Goal: Transaction & Acquisition: Purchase product/service

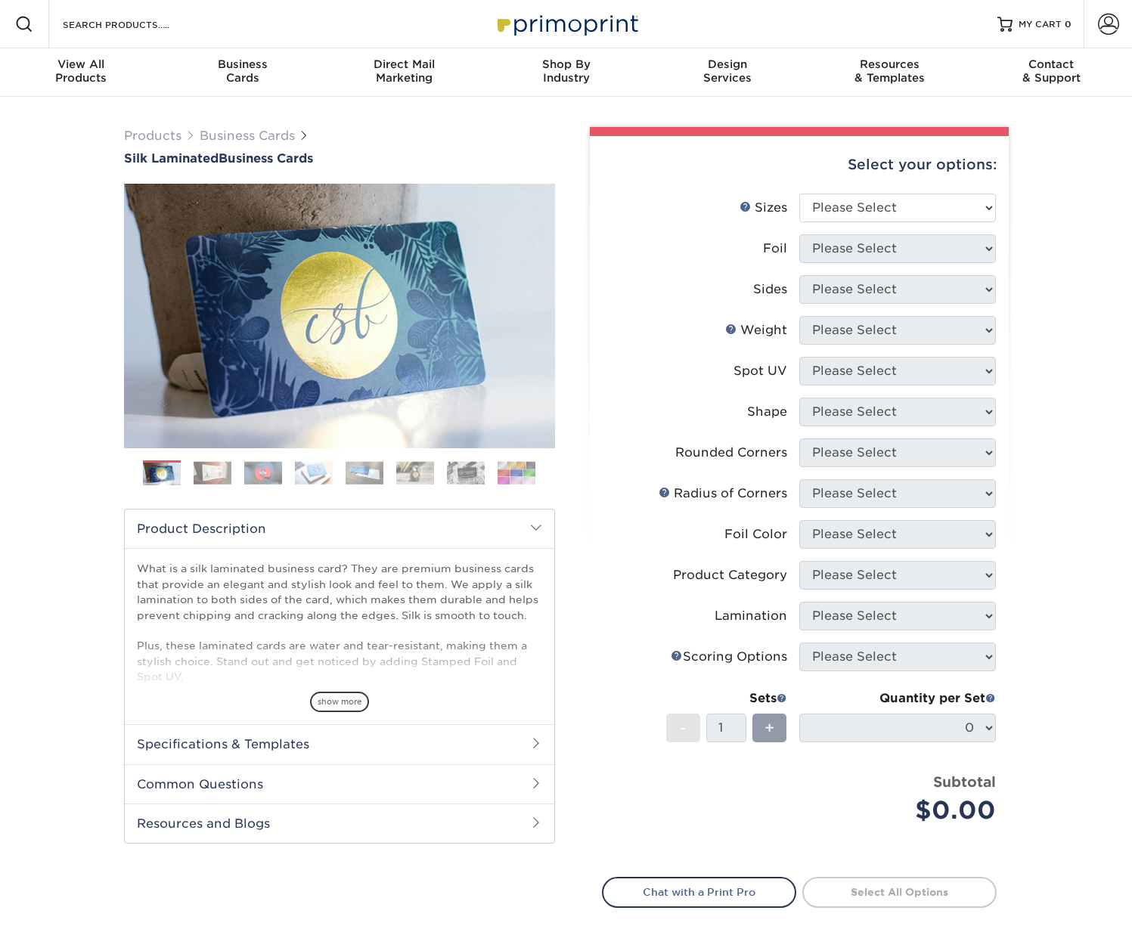
click at [211, 474] on img at bounding box center [213, 472] width 38 height 23
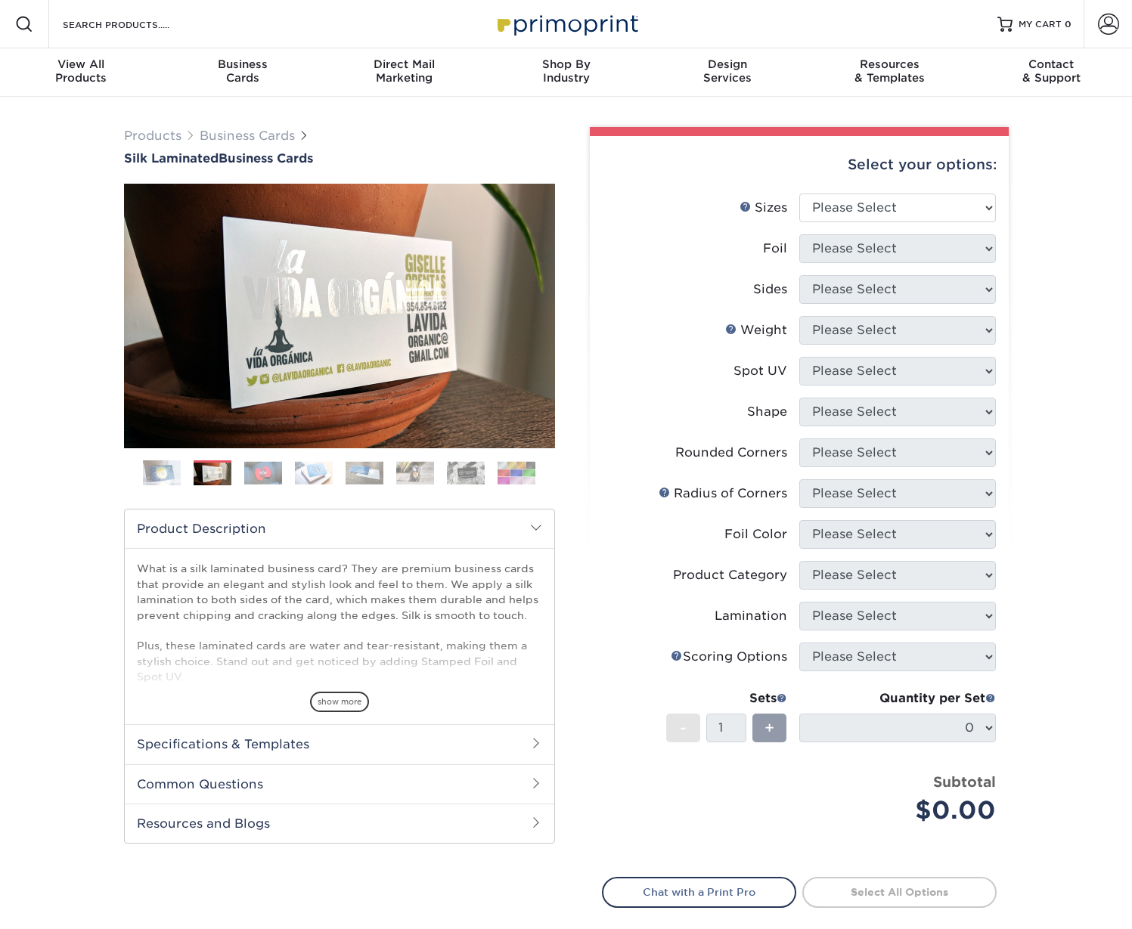
click at [276, 472] on img at bounding box center [263, 472] width 38 height 23
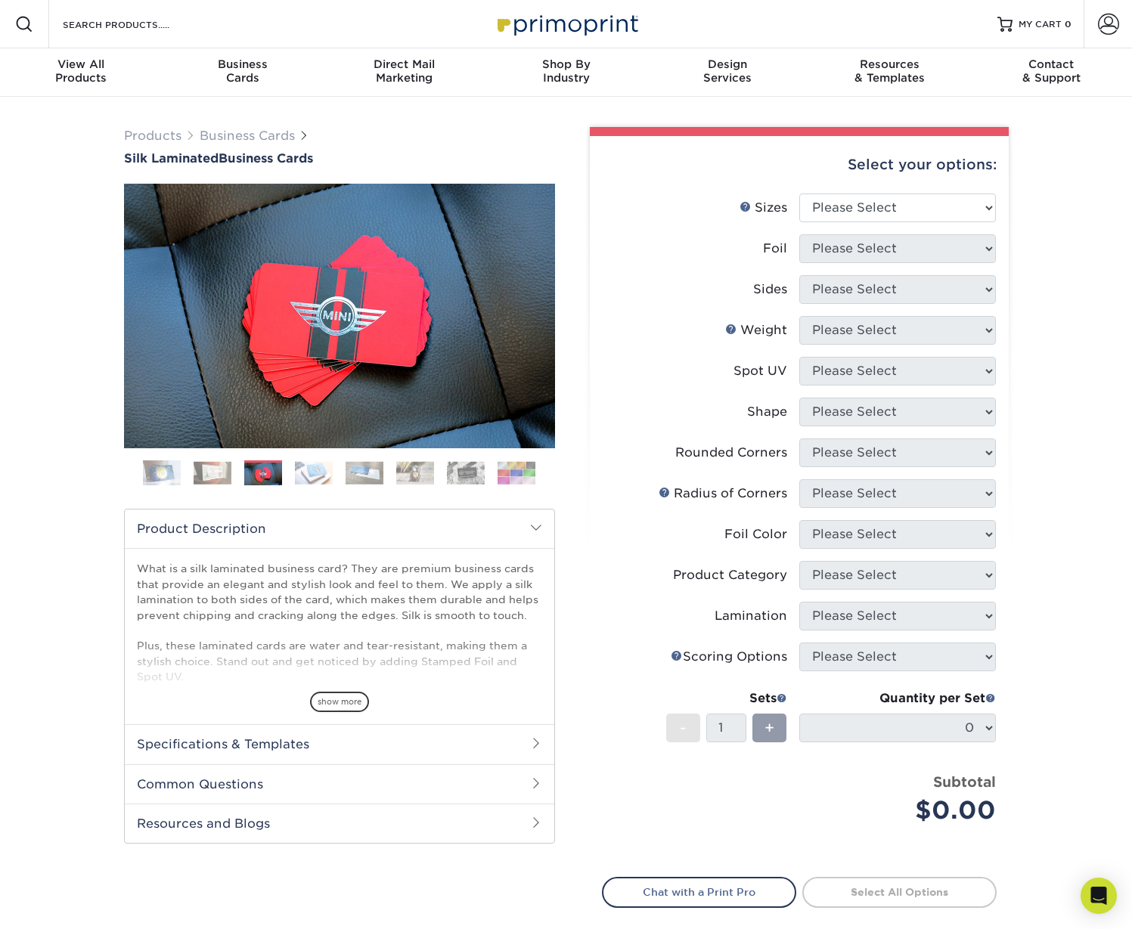
click at [355, 469] on img at bounding box center [364, 472] width 38 height 23
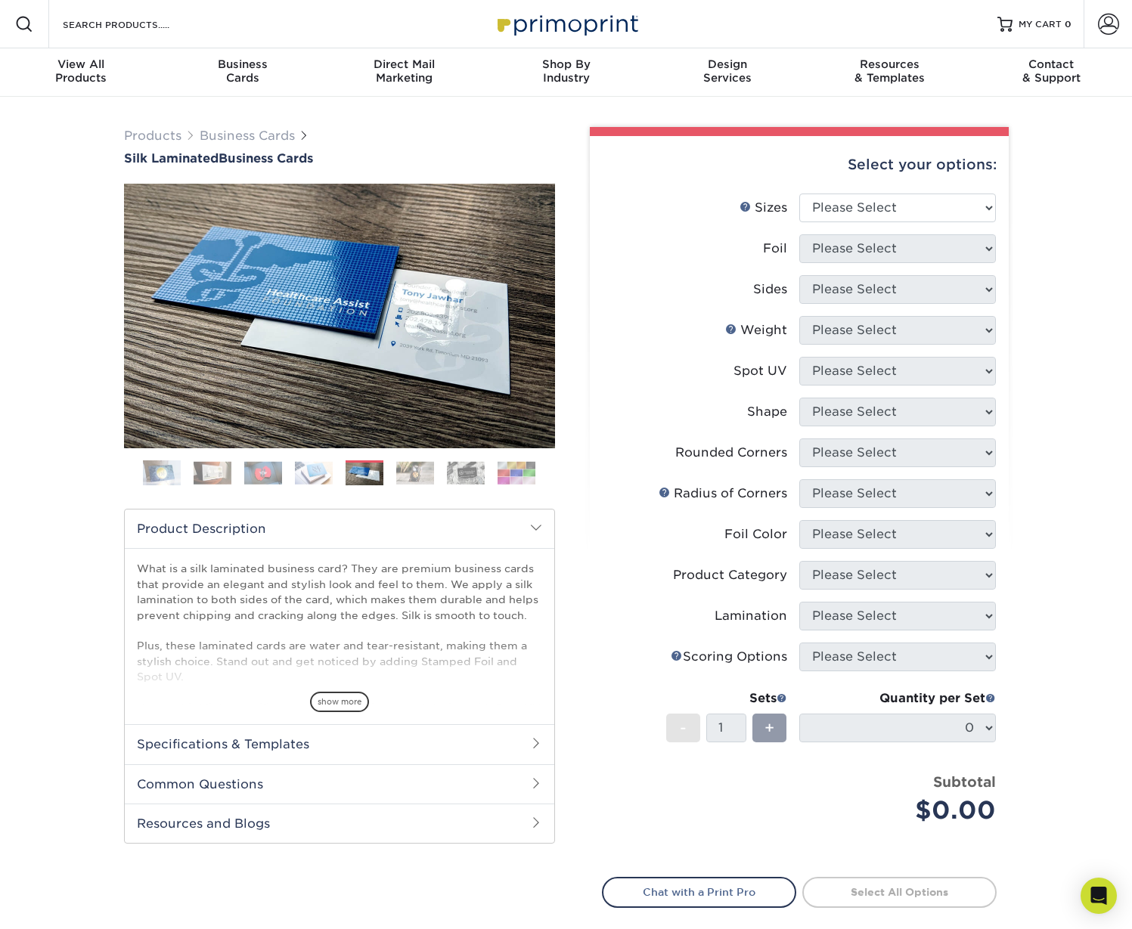
click at [454, 467] on img at bounding box center [466, 472] width 38 height 23
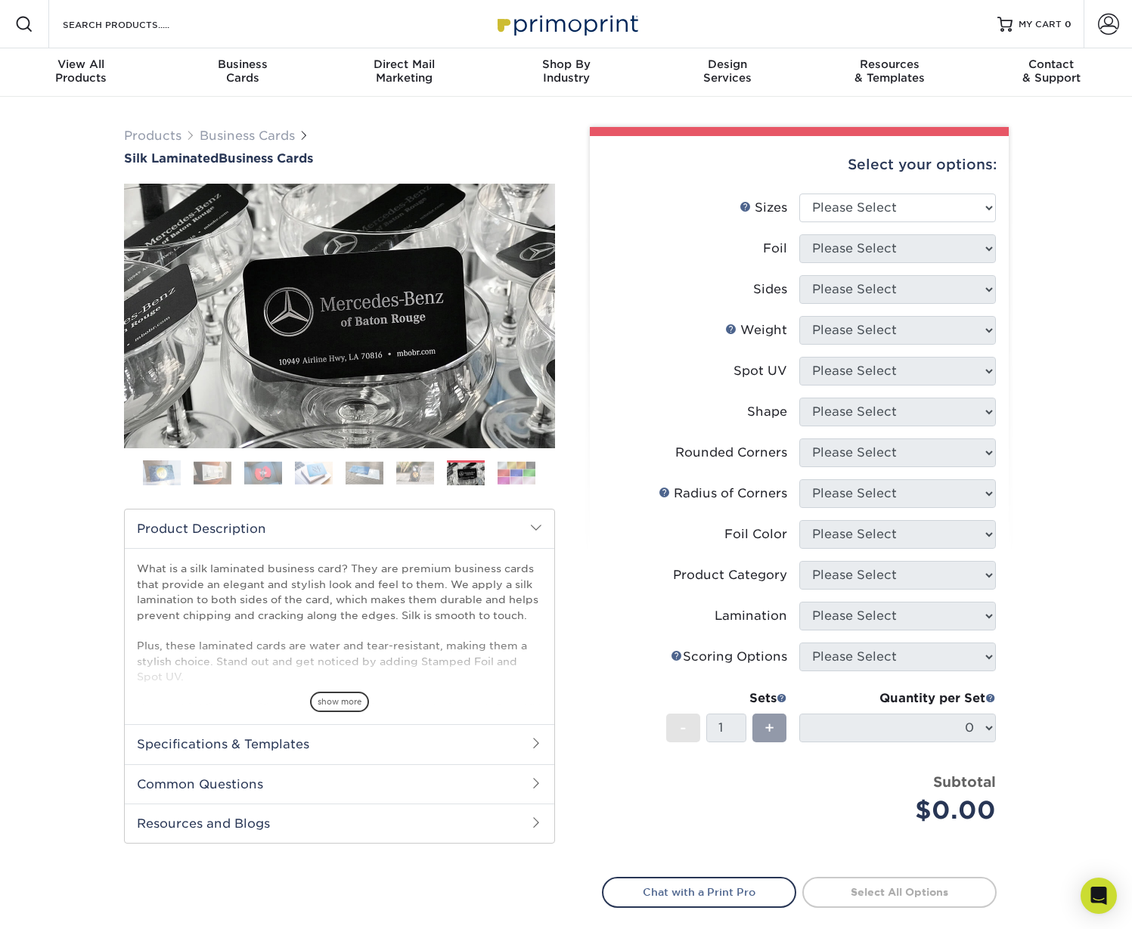
click at [486, 469] on ol at bounding box center [339, 478] width 431 height 36
click at [513, 469] on img at bounding box center [516, 472] width 38 height 23
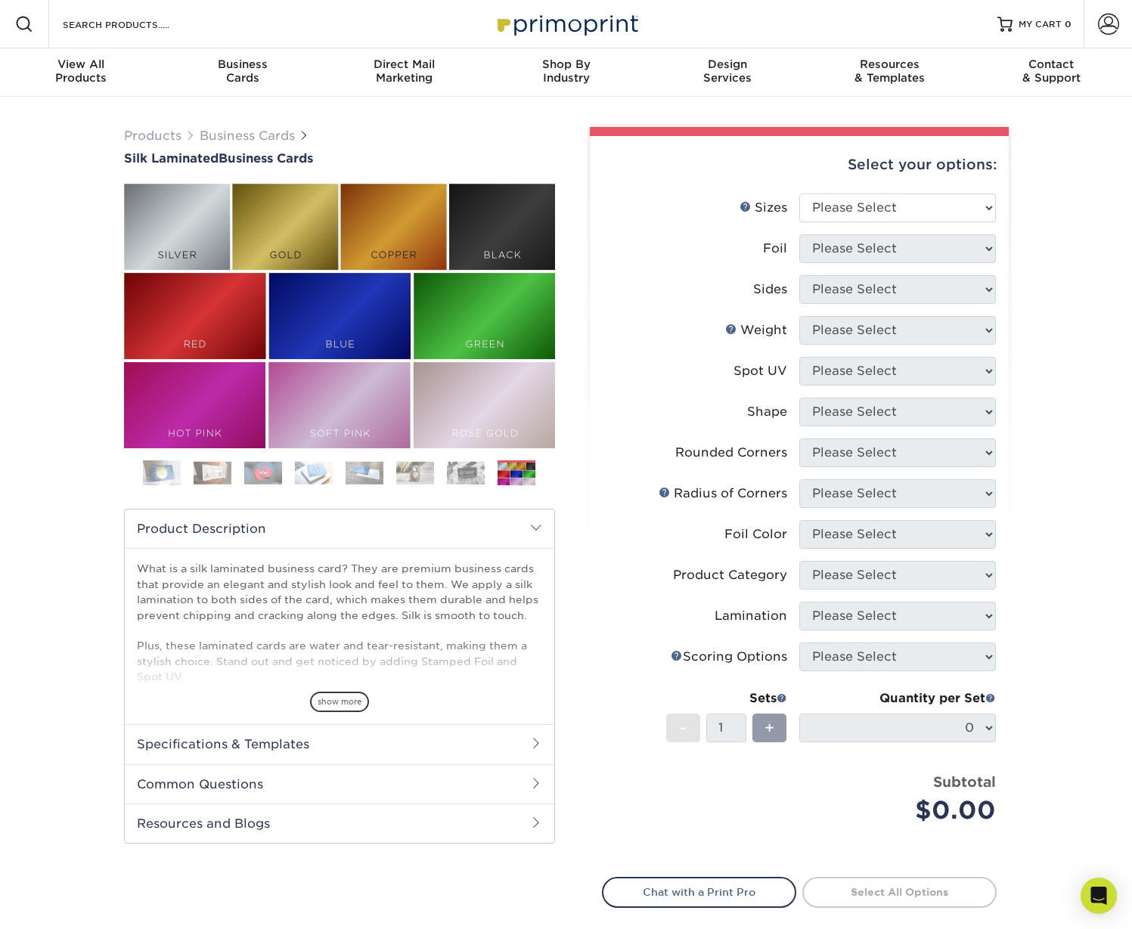
click at [172, 486] on ol at bounding box center [339, 478] width 431 height 36
click at [169, 474] on img at bounding box center [162, 473] width 38 height 38
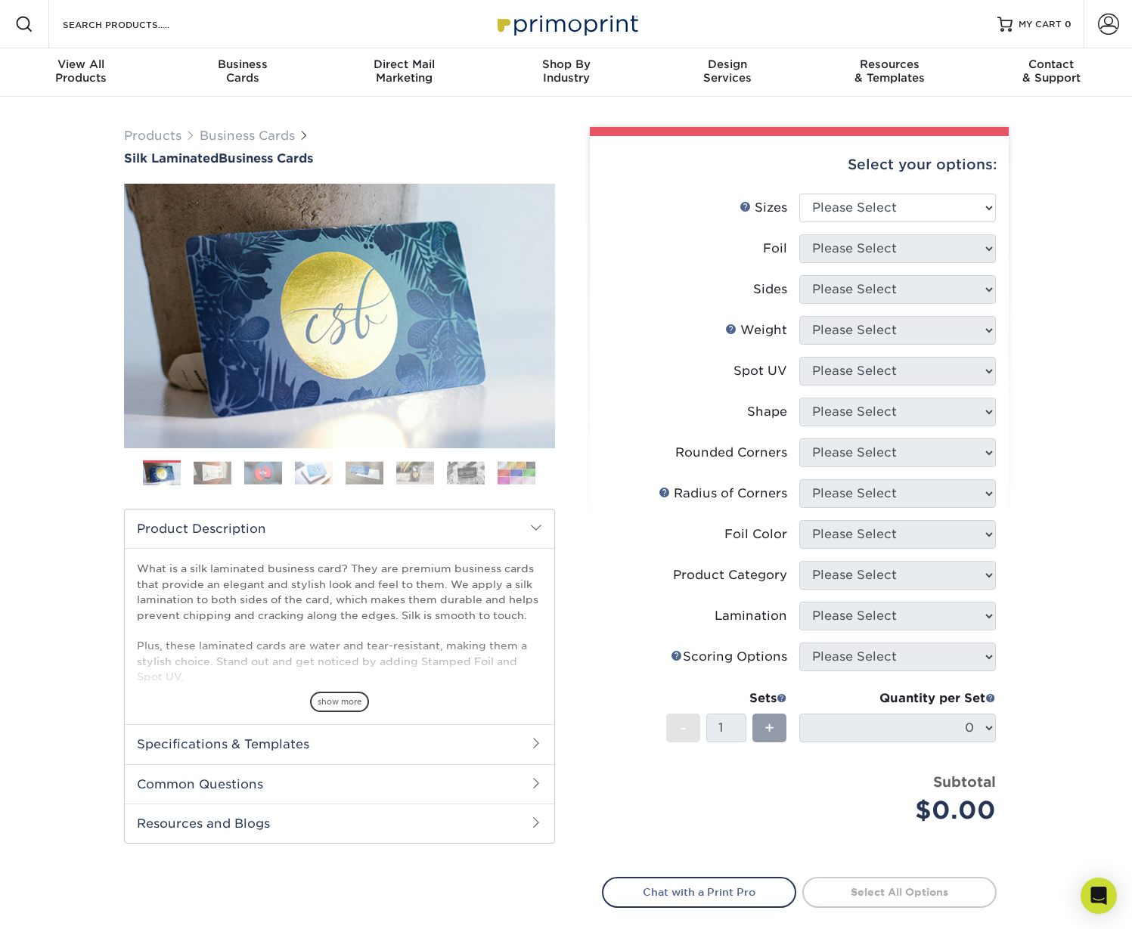
click at [205, 470] on img at bounding box center [213, 472] width 38 height 23
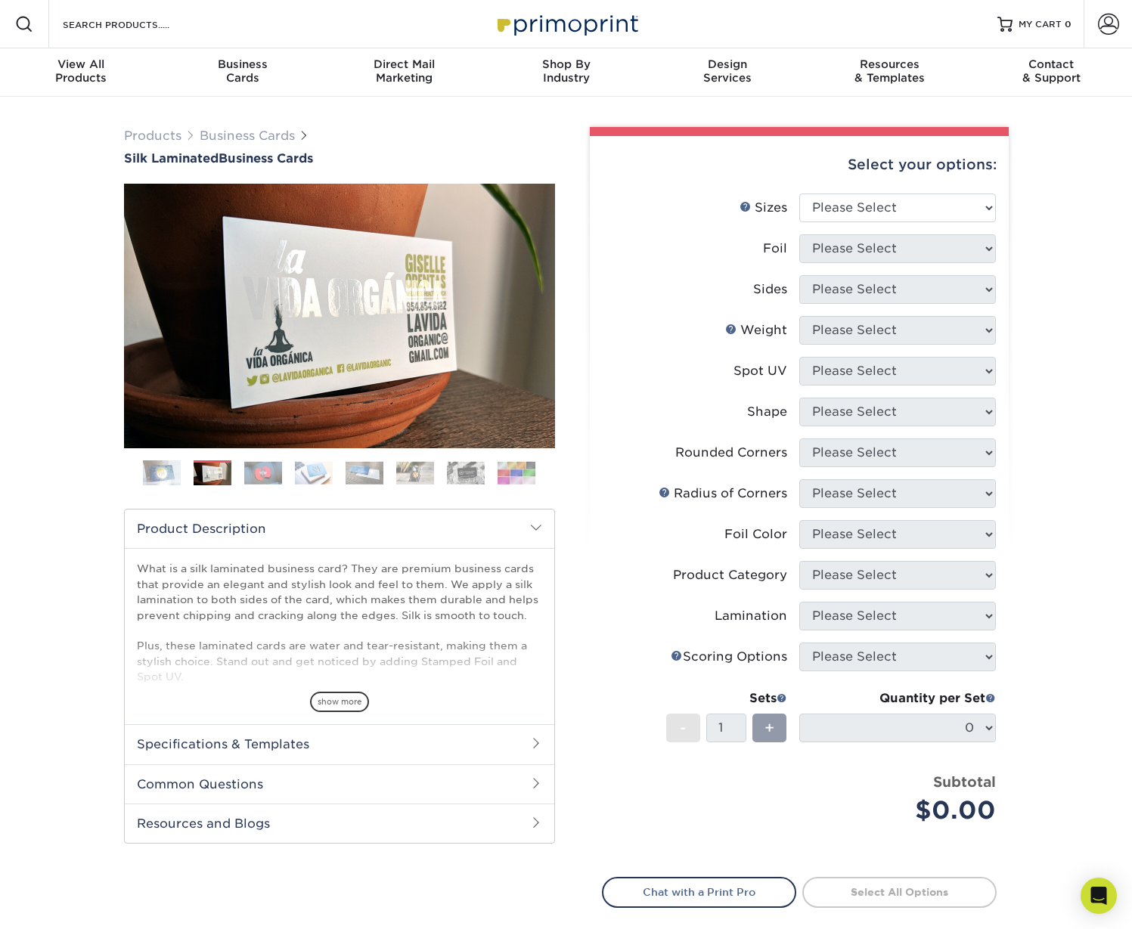
click at [250, 462] on img at bounding box center [263, 472] width 38 height 23
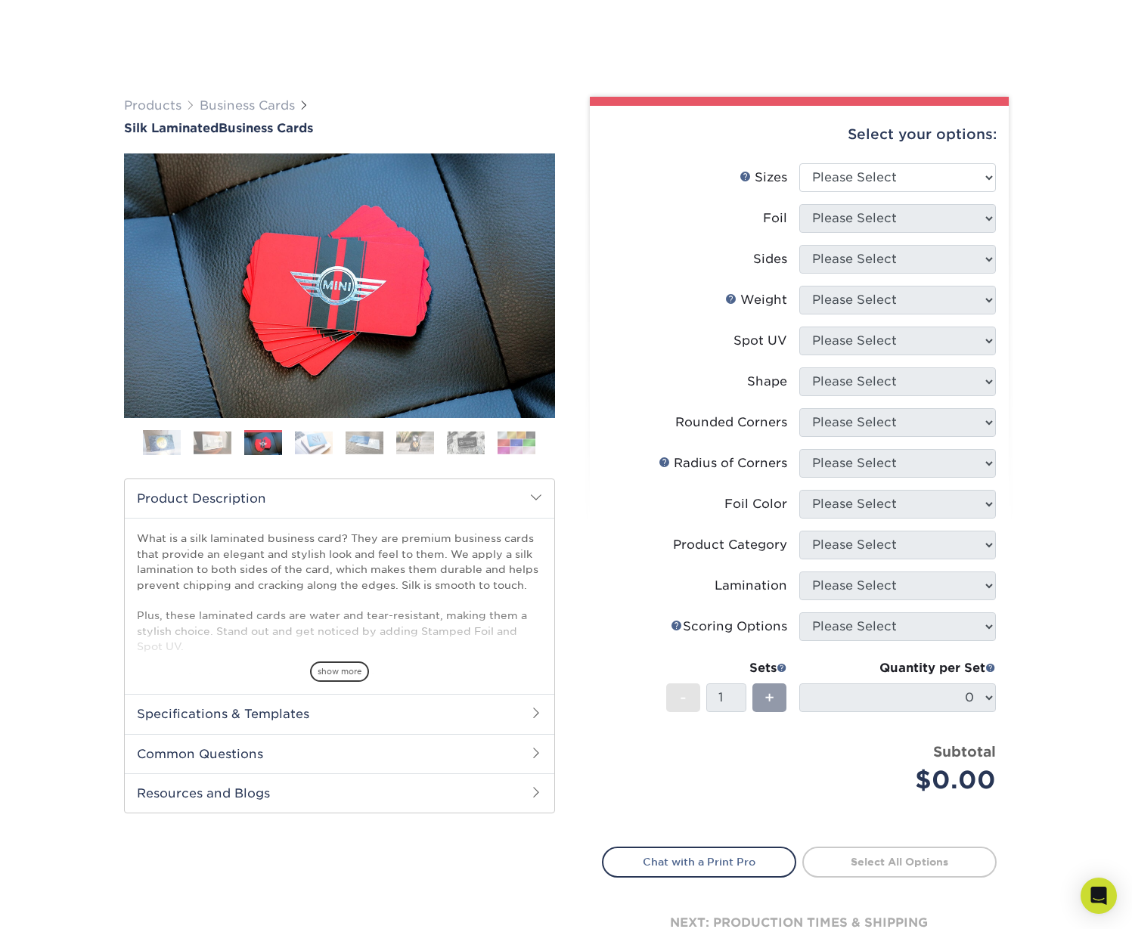
scroll to position [149, 0]
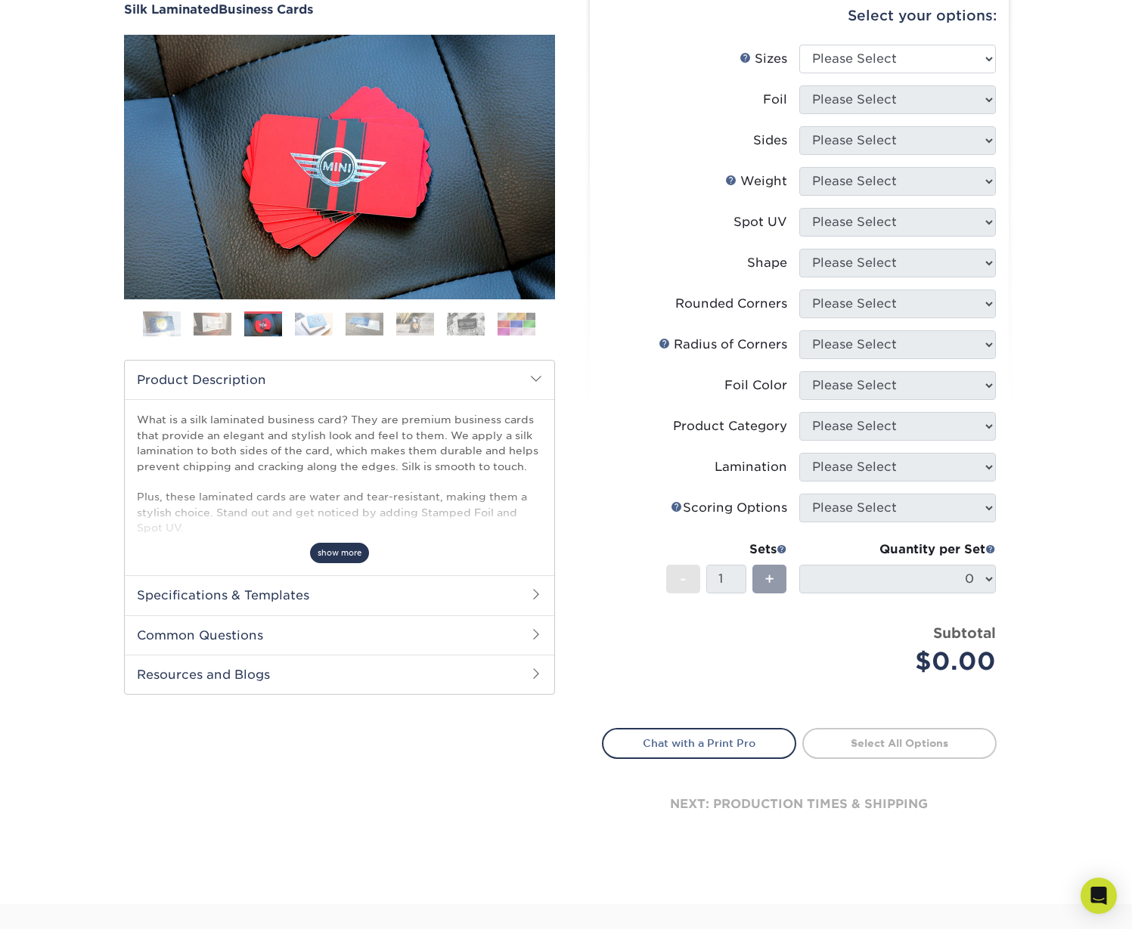
click at [342, 547] on span "show more" at bounding box center [339, 553] width 59 height 20
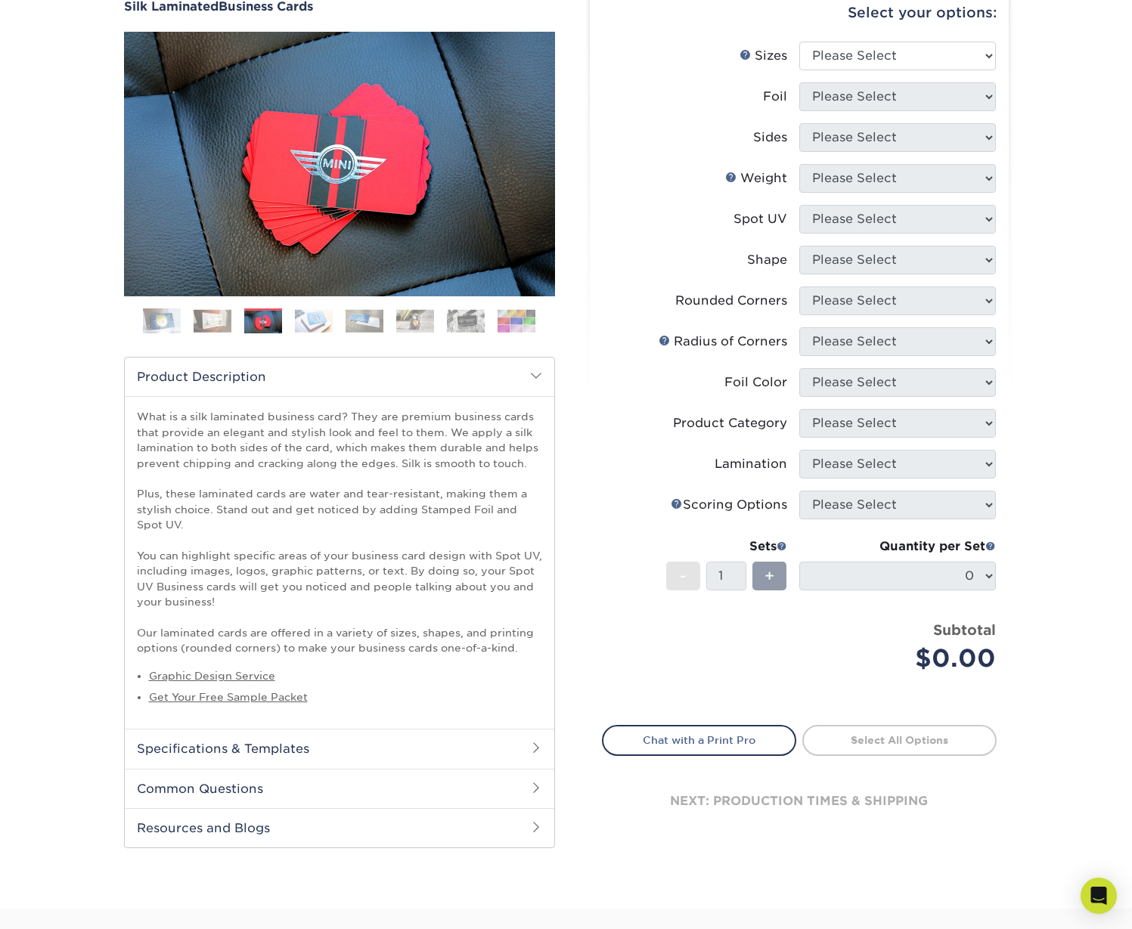
scroll to position [0, 0]
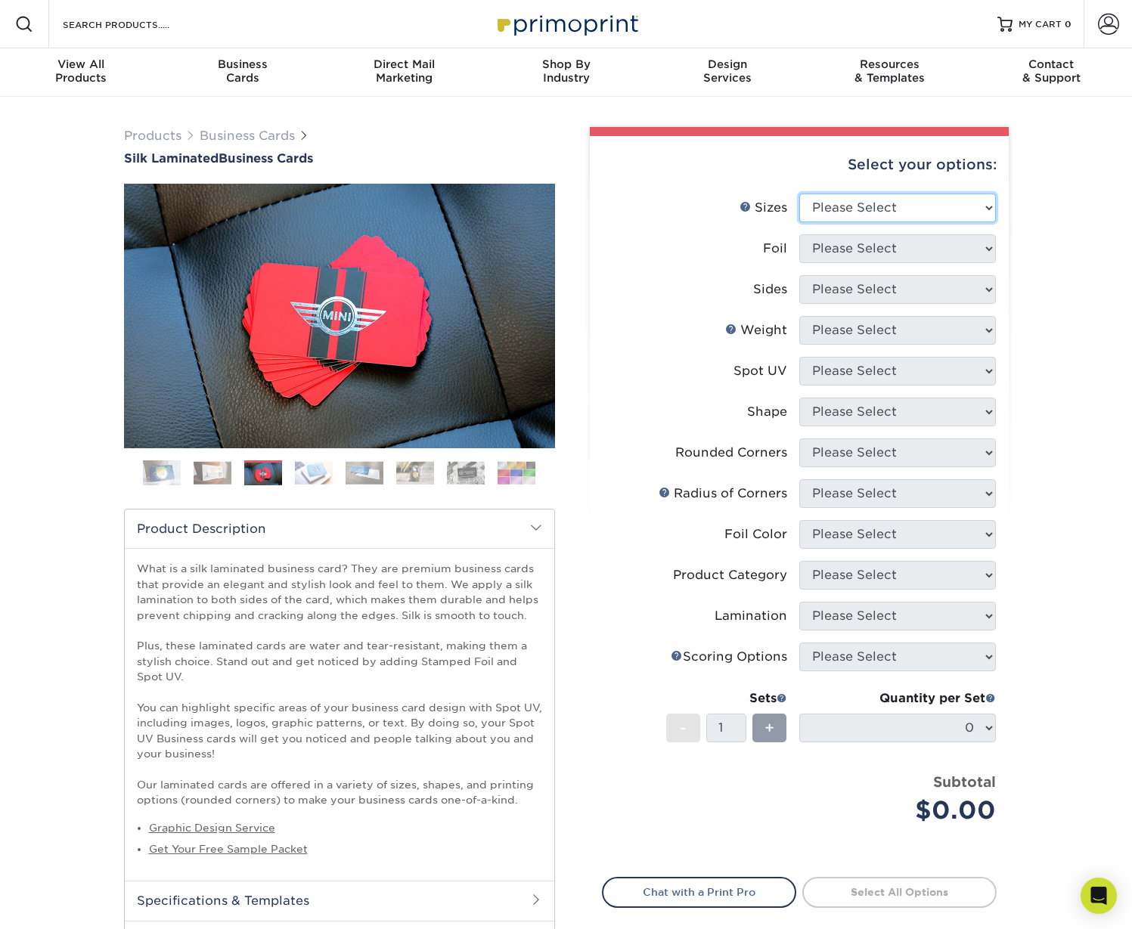
select select "2.00x3.50"
click at [855, 226] on li "Sizes Help Sizes Please Select 1.5" x 3.5" - Mini 1.75" x 3.5" - Mini 2" x 2" -…" at bounding box center [799, 214] width 393 height 41
select select "1"
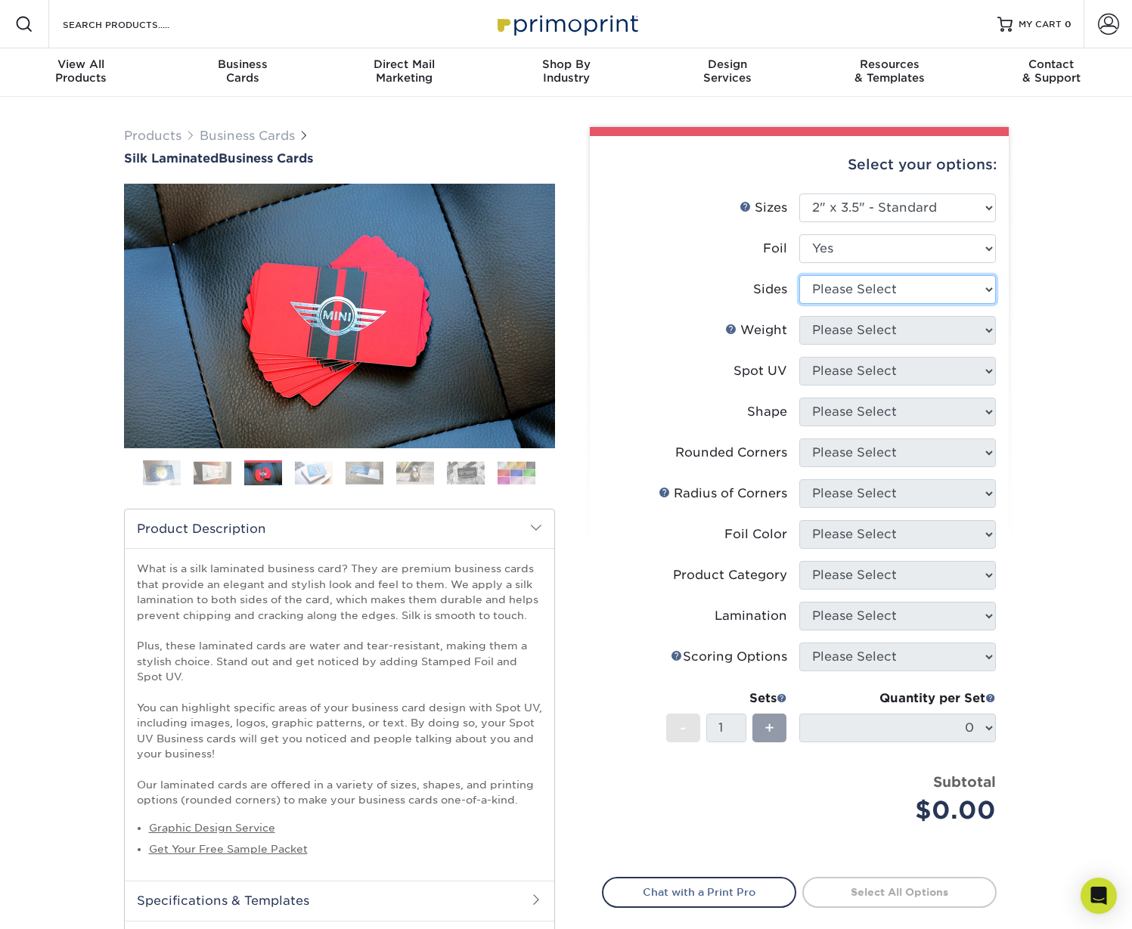
select select "34527644-b4fd-4ffb-9092-1318eefcd9d9"
select select "16PT"
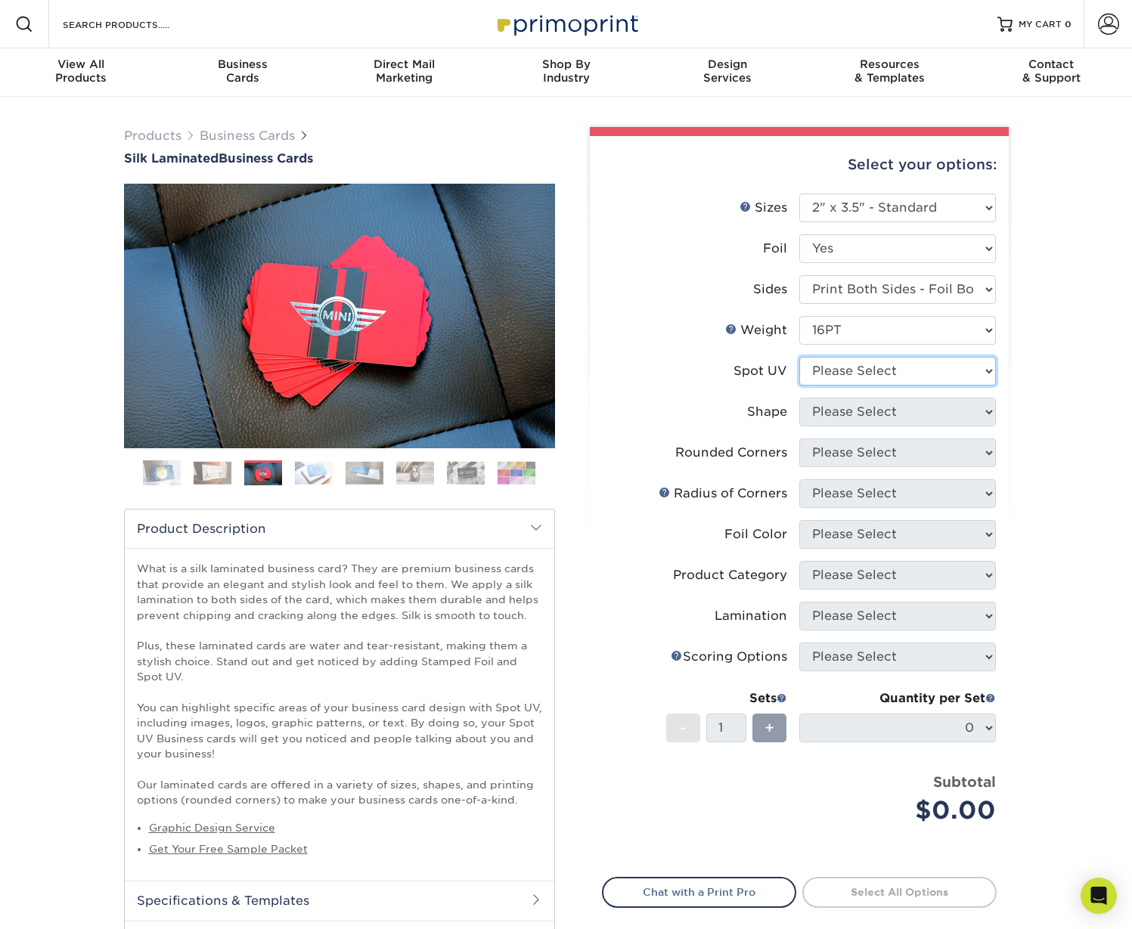
select select "3"
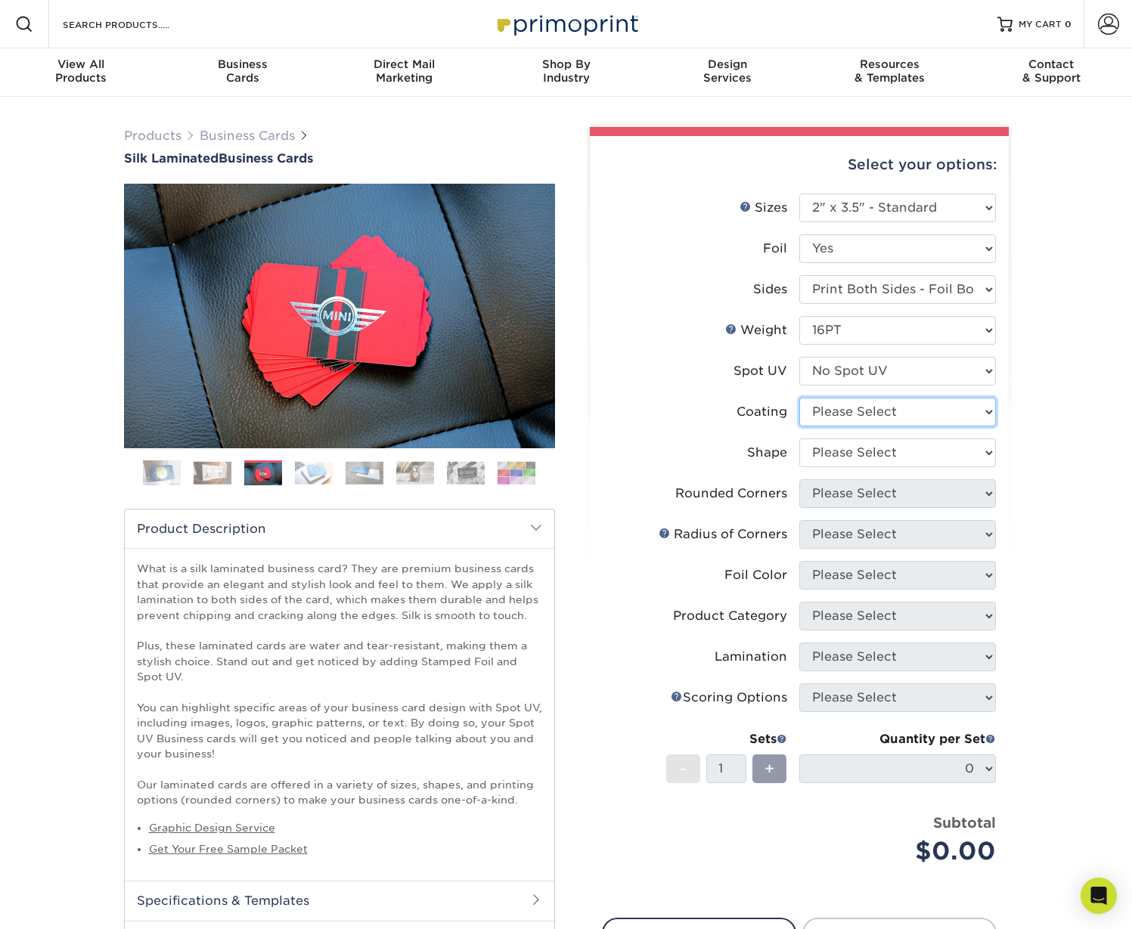
select select "3e7618de-abca-4bda-9f97-8b9129e913d8"
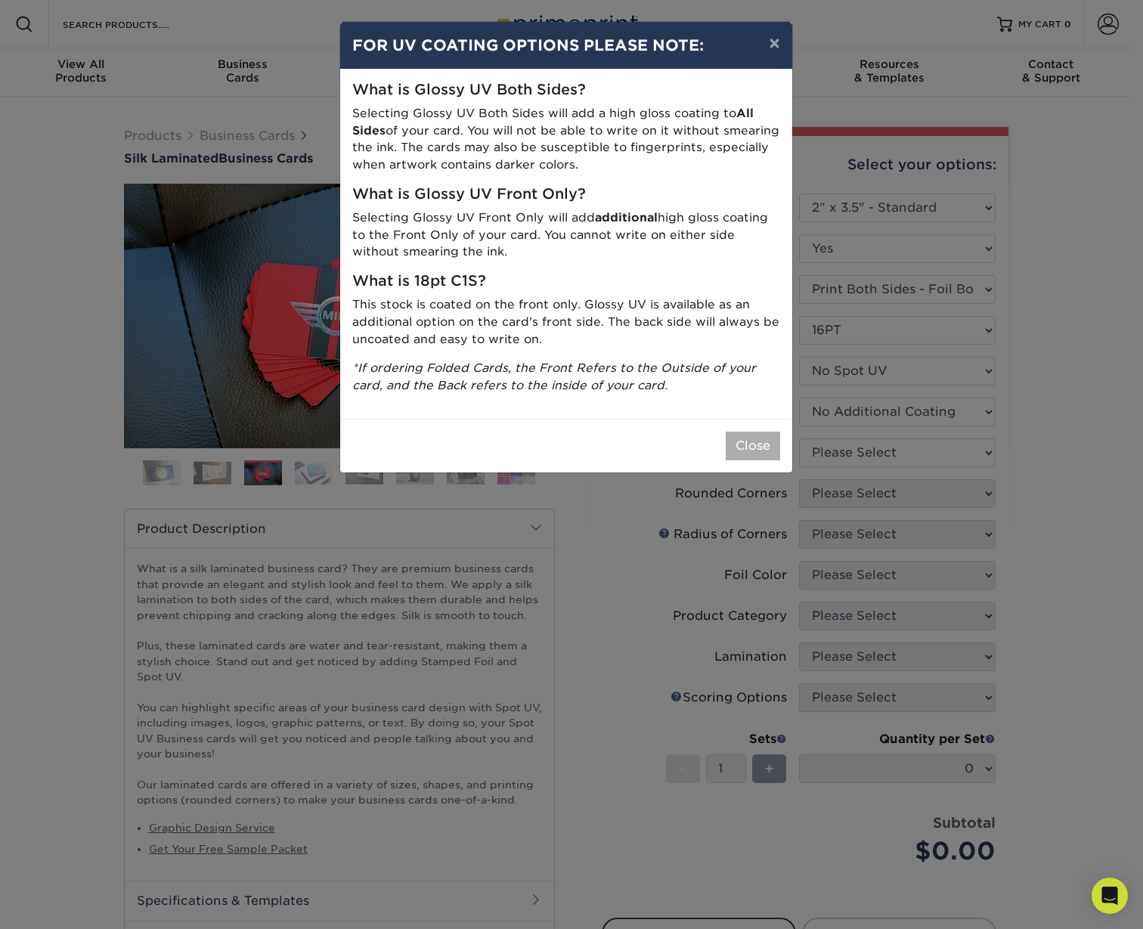
click at [752, 437] on button "Close" at bounding box center [753, 446] width 54 height 29
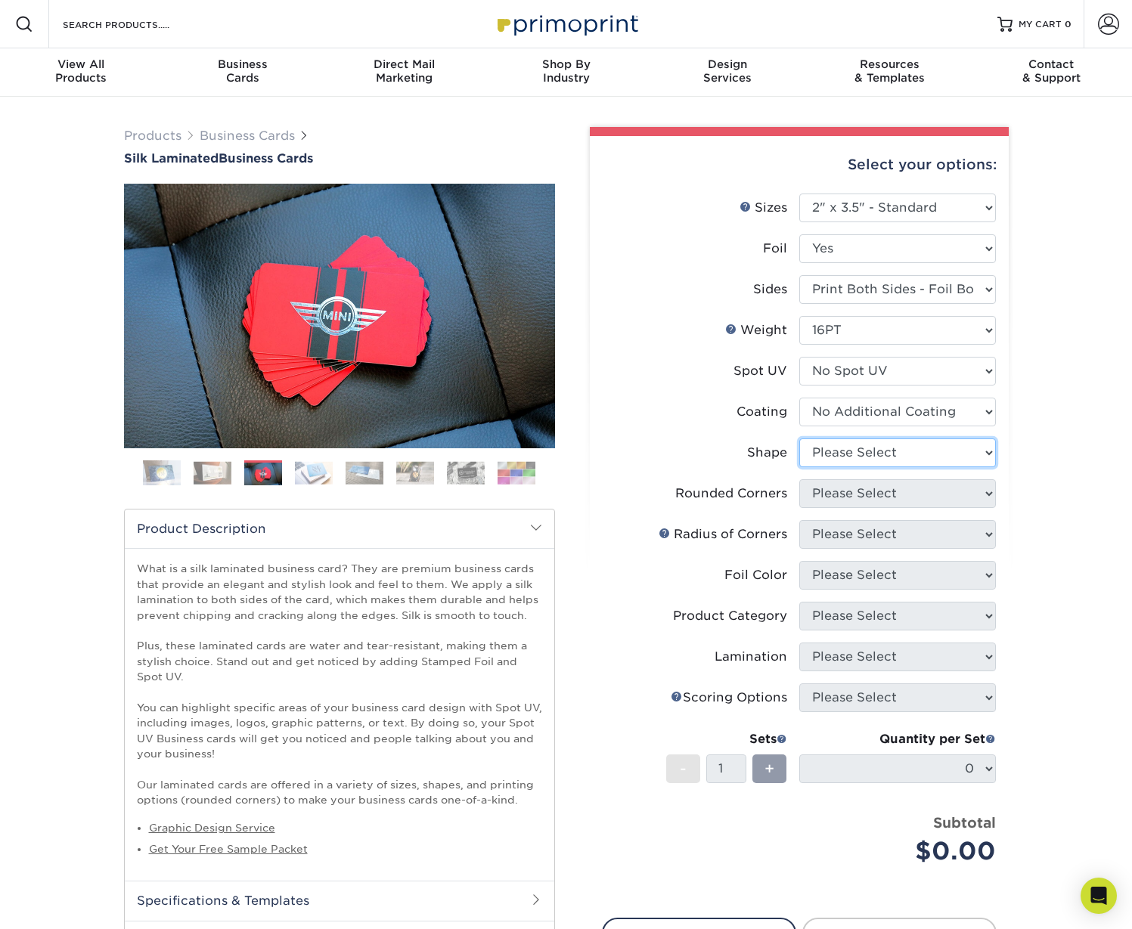
select select "standard"
select select "0"
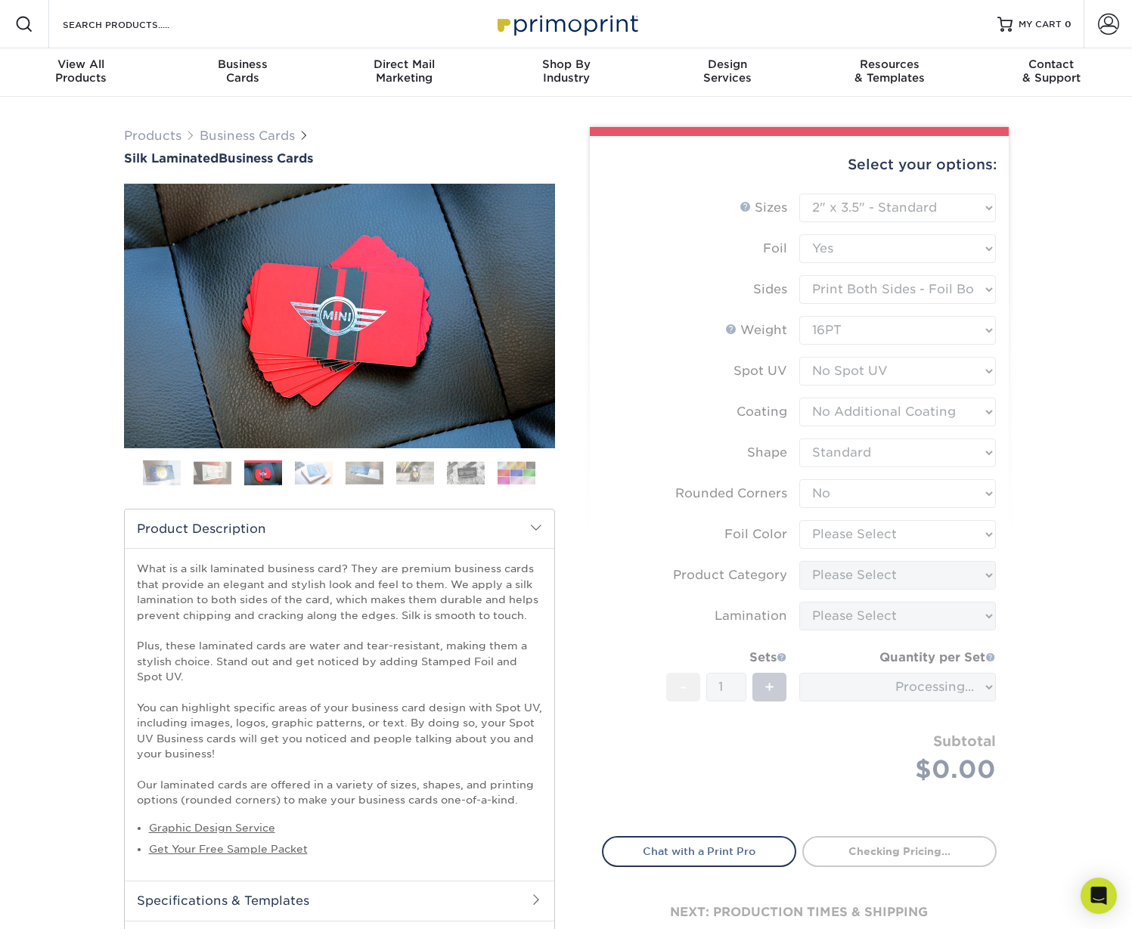
click at [888, 532] on form "Sizes Help Sizes Please Select 1.5" x 3.5" - Mini 1.75" x 3.5" - Mini 2" x 2" -…" at bounding box center [799, 506] width 395 height 625
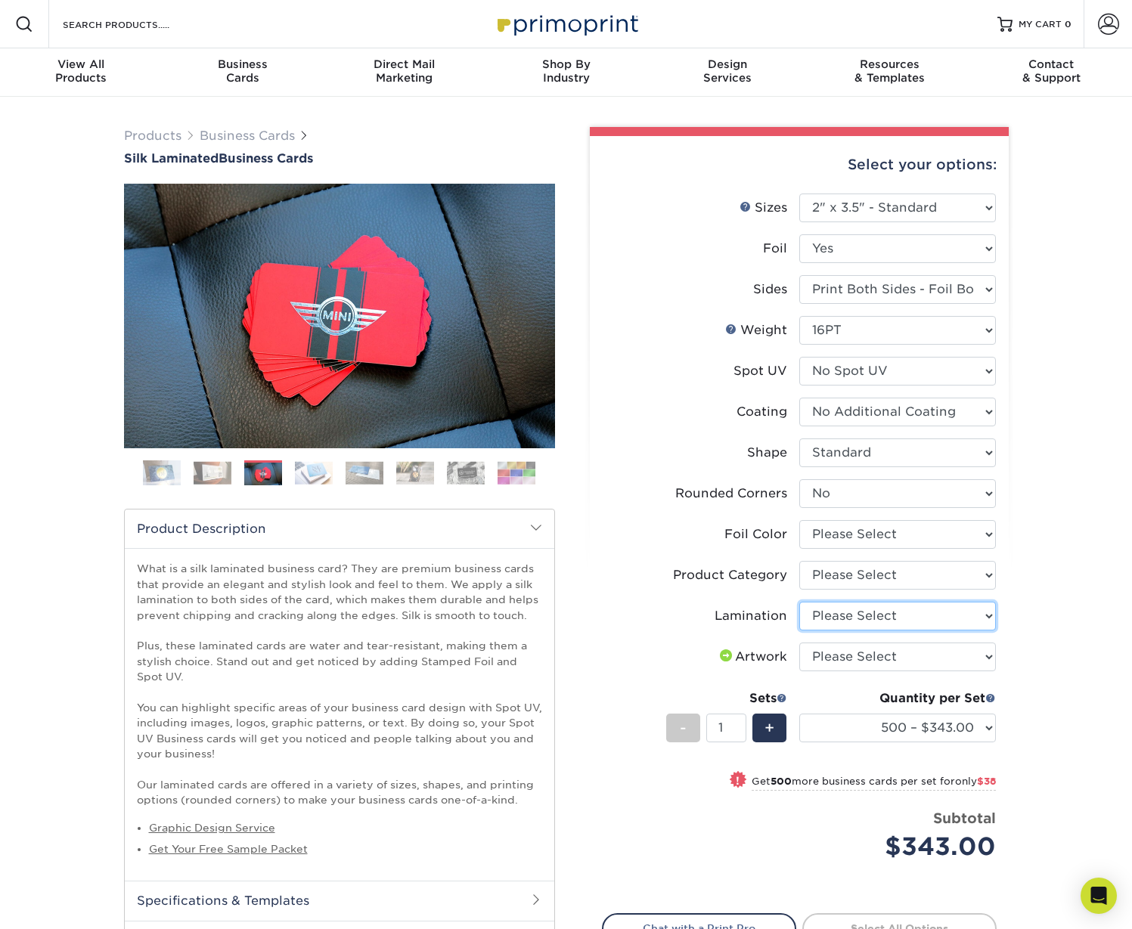
select select "ccacb42f-45f7-42d3-bbd3-7c8421cf37f0"
select select "upload"
